Goal: Transaction & Acquisition: Download file/media

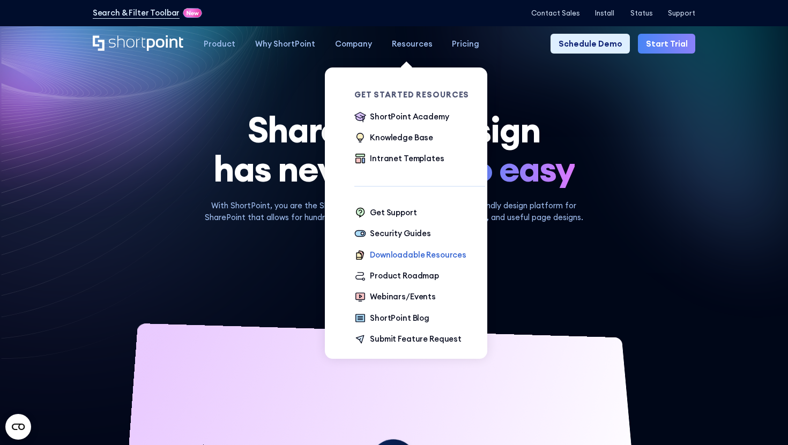
click at [405, 255] on div "Downloadable Resources" at bounding box center [418, 255] width 96 height 12
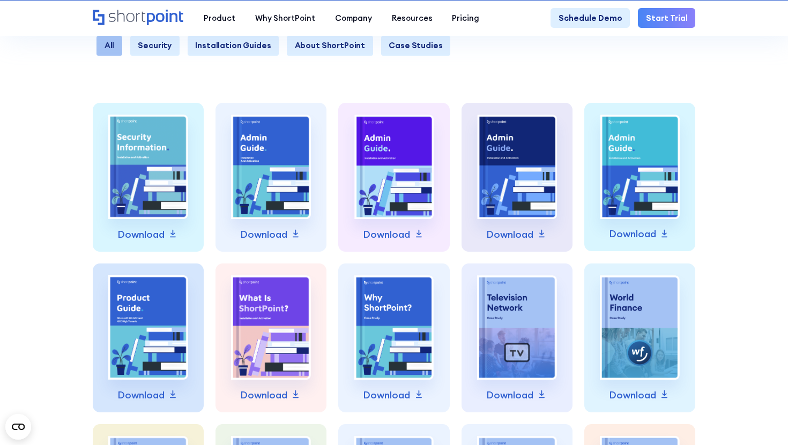
scroll to position [340, 0]
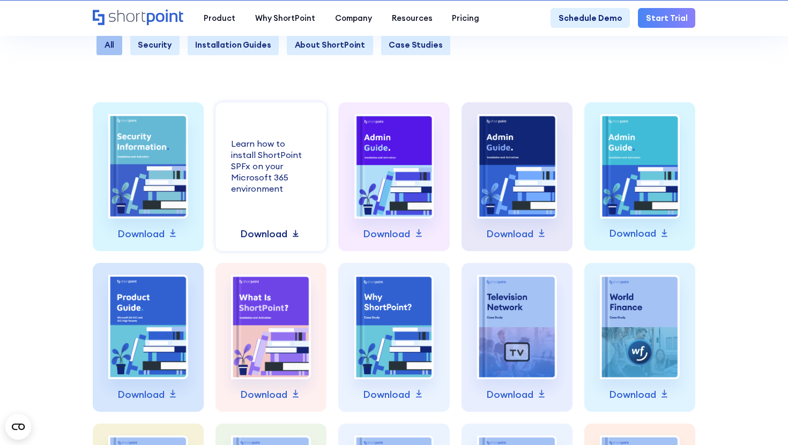
click at [282, 235] on p "Download" at bounding box center [263, 234] width 47 height 15
